Goal: Check status: Check status

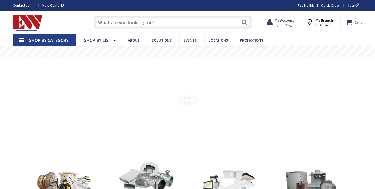
click at [281, 19] on strong "My Account" at bounding box center [283, 20] width 19 height 5
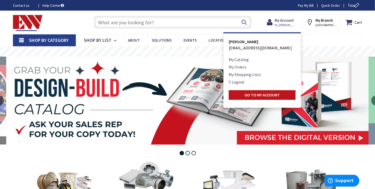
click at [242, 66] on link "My Orders" at bounding box center [238, 67] width 18 height 6
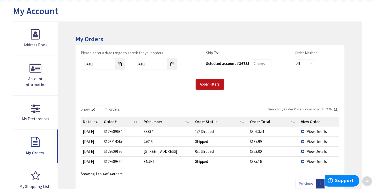
scroll to position [56, 0]
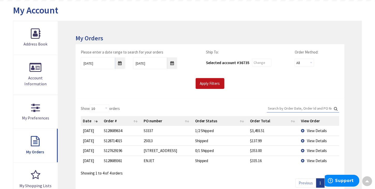
click at [306, 131] on td "View Details" at bounding box center [319, 131] width 40 height 10
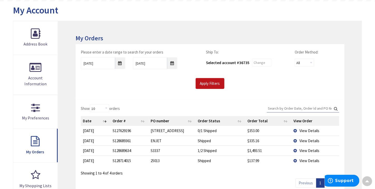
click at [297, 153] on td "View Details" at bounding box center [315, 151] width 48 height 10
click at [295, 151] on td "View Details" at bounding box center [315, 151] width 48 height 10
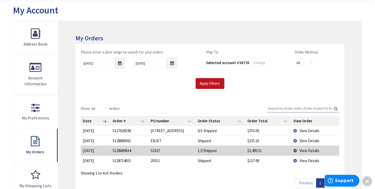
click at [295, 130] on td "View Details" at bounding box center [315, 131] width 48 height 10
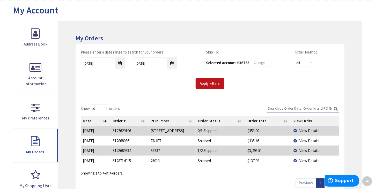
click at [304, 130] on span "View Details" at bounding box center [309, 130] width 20 height 5
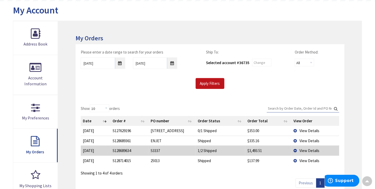
click at [304, 130] on span "View Details" at bounding box center [309, 130] width 20 height 5
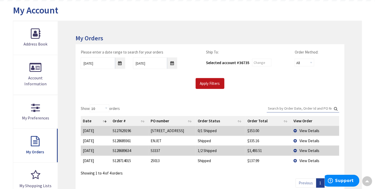
click at [294, 141] on td "View Details" at bounding box center [315, 141] width 48 height 10
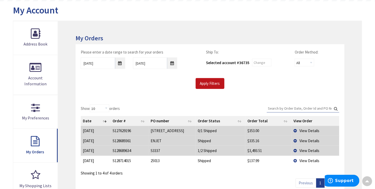
click at [202, 171] on div "Showing 1 to 4 of 4 orders" at bounding box center [210, 171] width 258 height 9
click at [213, 85] on input "Apply Filters" at bounding box center [210, 83] width 29 height 11
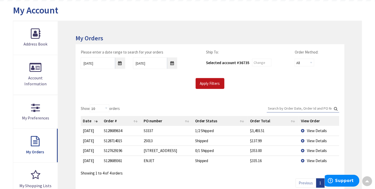
click at [302, 130] on td "View Details" at bounding box center [319, 131] width 40 height 10
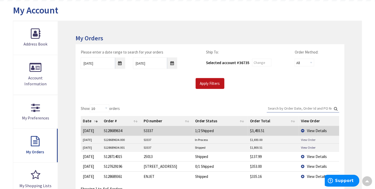
click at [307, 140] on link "View Order" at bounding box center [308, 140] width 14 height 4
click at [303, 155] on td "View Details" at bounding box center [319, 157] width 40 height 10
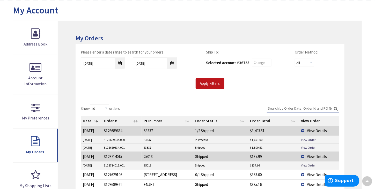
click at [308, 166] on link "View Order" at bounding box center [308, 165] width 14 height 4
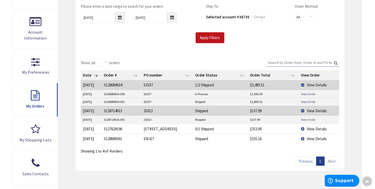
scroll to position [111, 0]
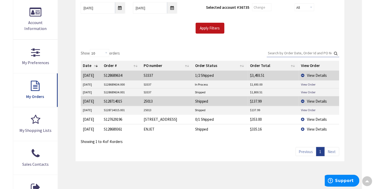
click at [304, 118] on td "View Details" at bounding box center [319, 119] width 40 height 10
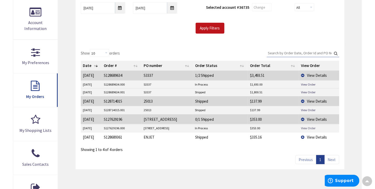
click at [304, 129] on link "View Order" at bounding box center [308, 128] width 14 height 4
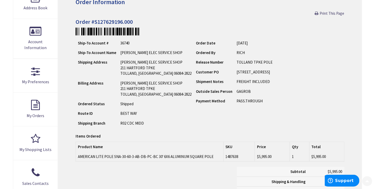
scroll to position [111, 0]
